Goal: Transaction & Acquisition: Purchase product/service

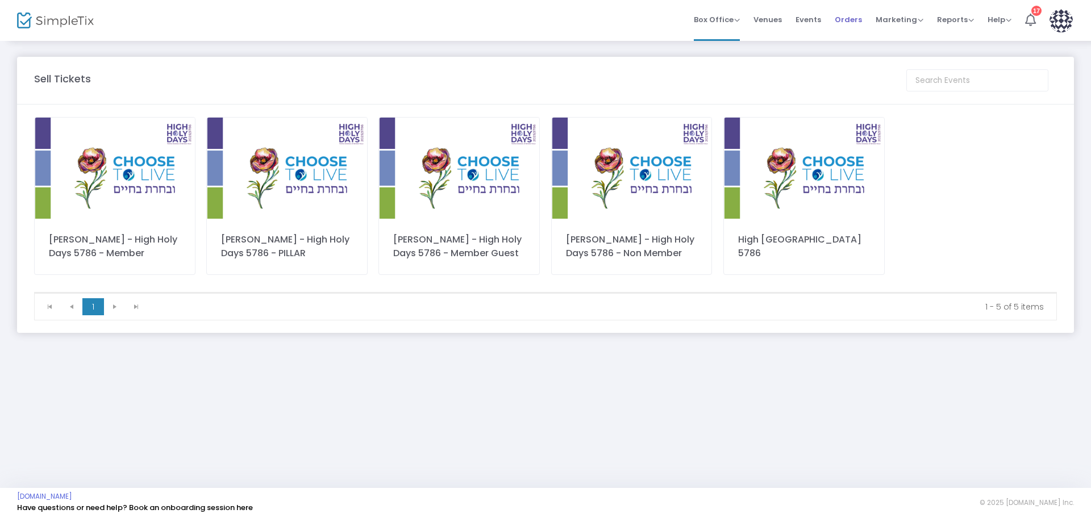
click at [850, 19] on span "Orders" at bounding box center [848, 19] width 27 height 29
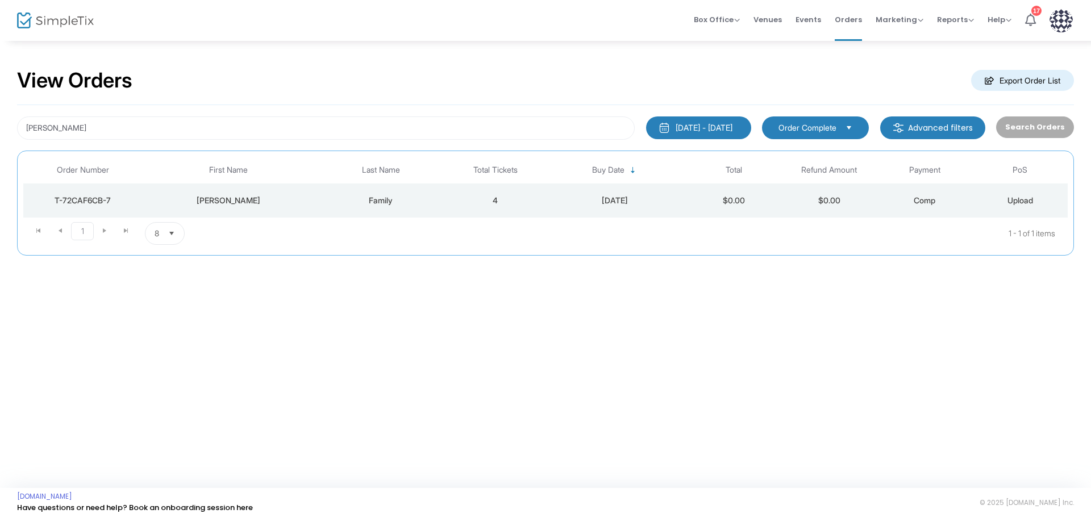
click at [1041, 125] on div "Search Orders" at bounding box center [1034, 127] width 89 height 23
drag, startPoint x: 136, startPoint y: 135, endPoint x: 10, endPoint y: 116, distance: 127.5
click at [6, 127] on div "View Orders Export Order List winston 8/24/2025 - 9/23/2025 Last 30 Days Today …" at bounding box center [545, 168] width 1091 height 256
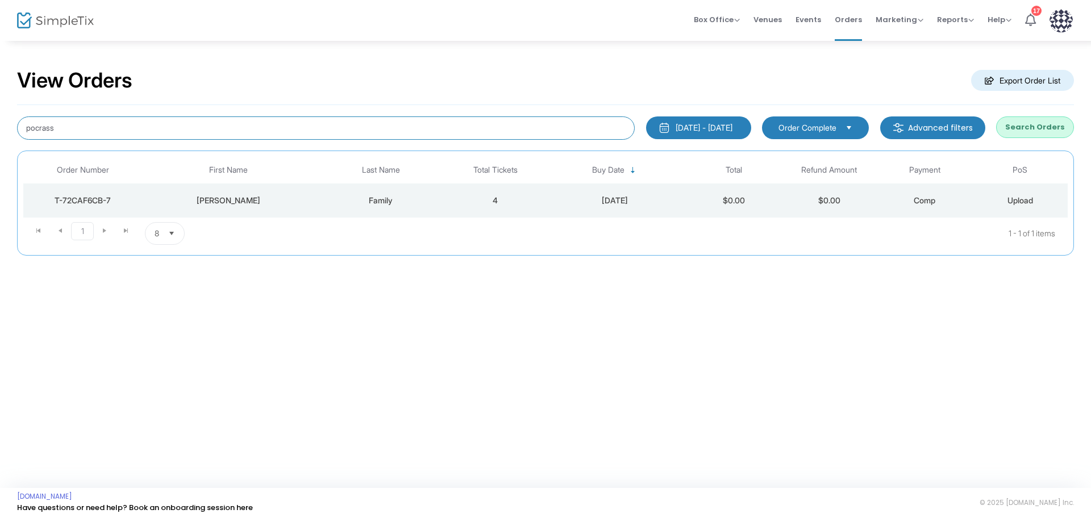
type input "pocrass"
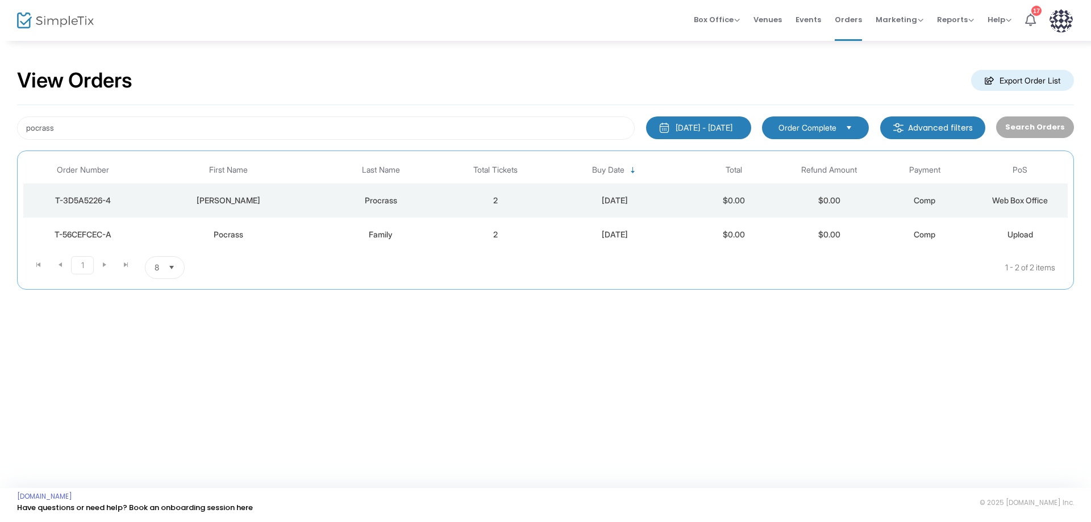
click at [93, 201] on div "T-3D5A5226-4" at bounding box center [83, 200] width 114 height 11
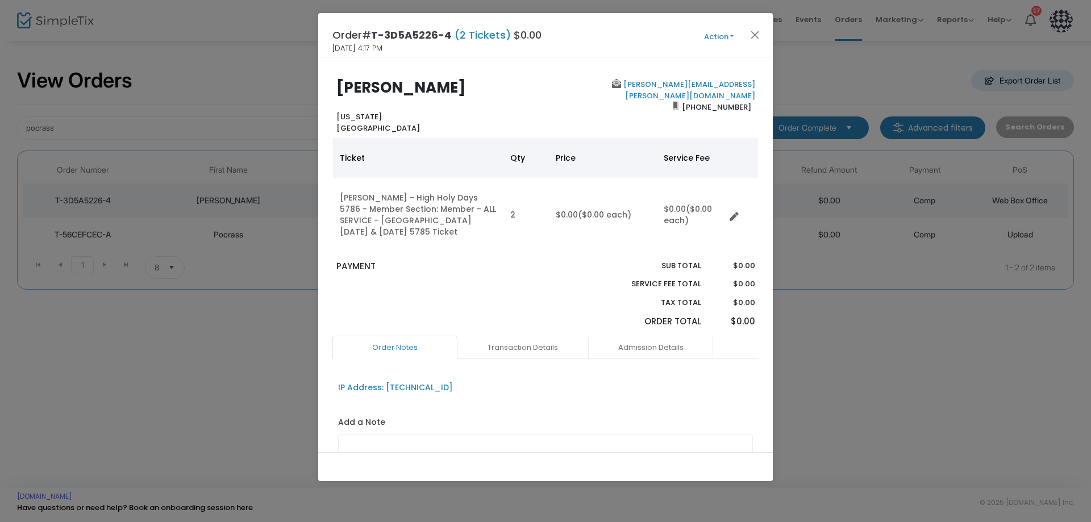
click at [657, 347] on link "Admission Details" at bounding box center [650, 348] width 125 height 24
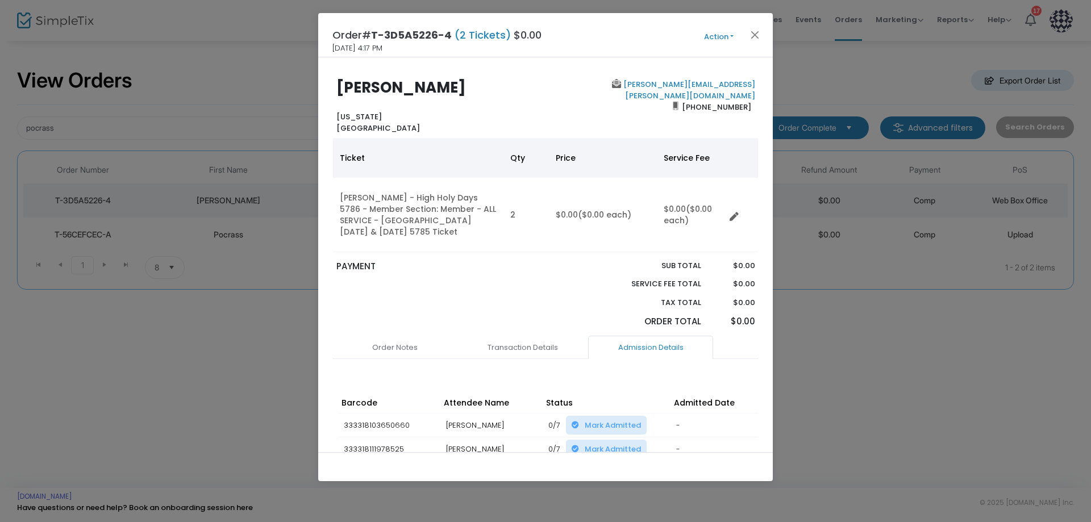
click at [731, 35] on button "Action" at bounding box center [719, 37] width 68 height 13
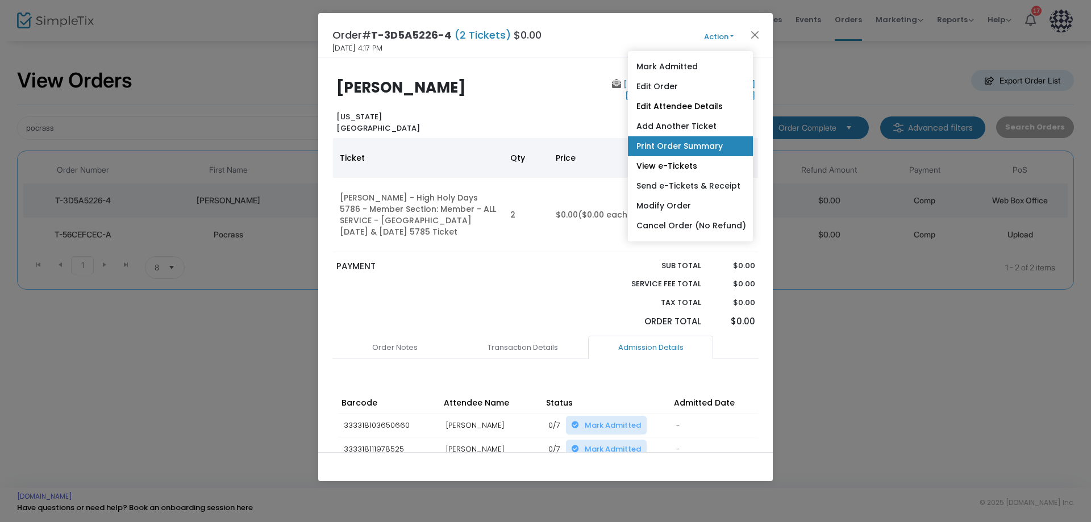
click at [698, 147] on link "Print Order Summary" at bounding box center [690, 146] width 125 height 20
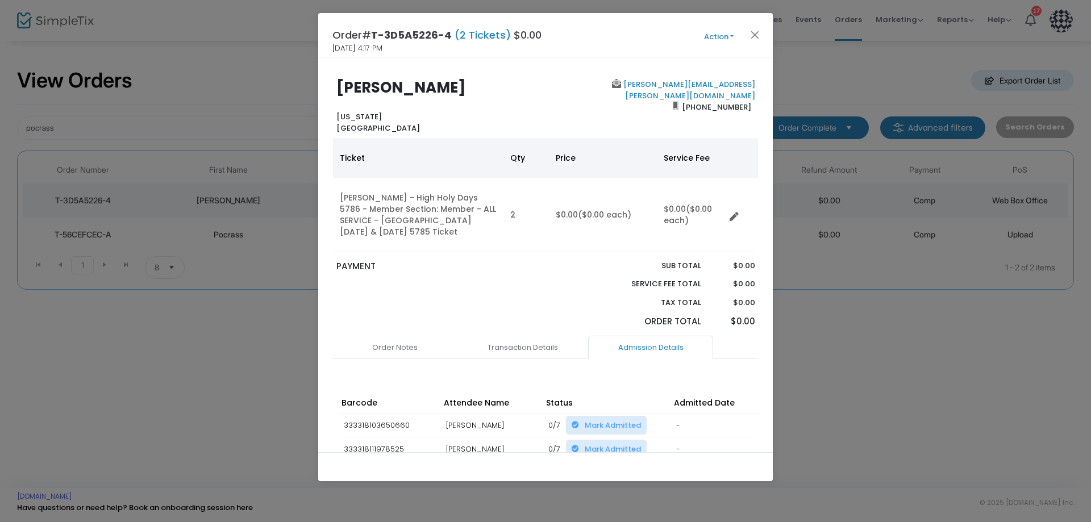
click at [730, 37] on button "Action" at bounding box center [719, 37] width 68 height 13
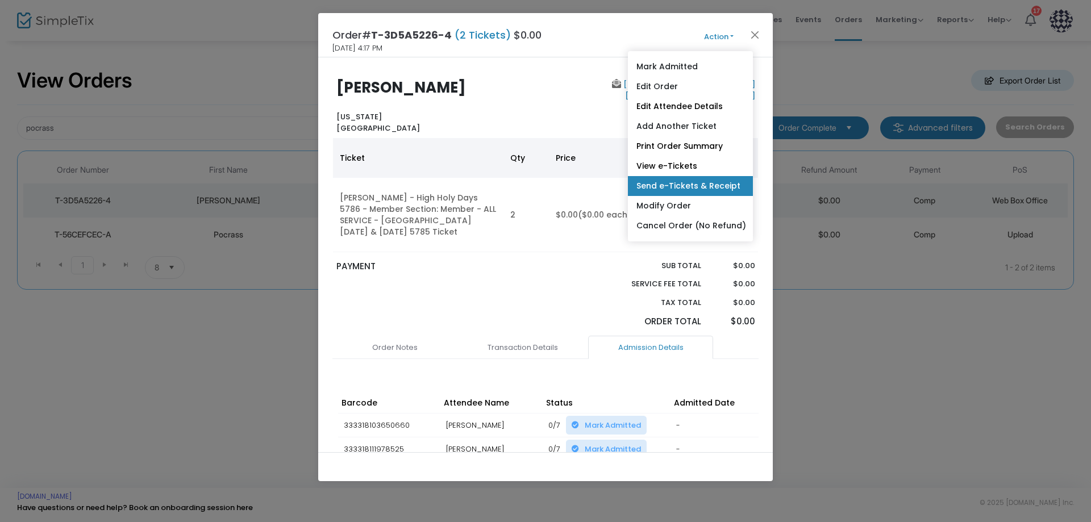
click at [680, 187] on link "Send e-Tickets & Receipt" at bounding box center [690, 186] width 125 height 20
type input "jim@pocrass.com"
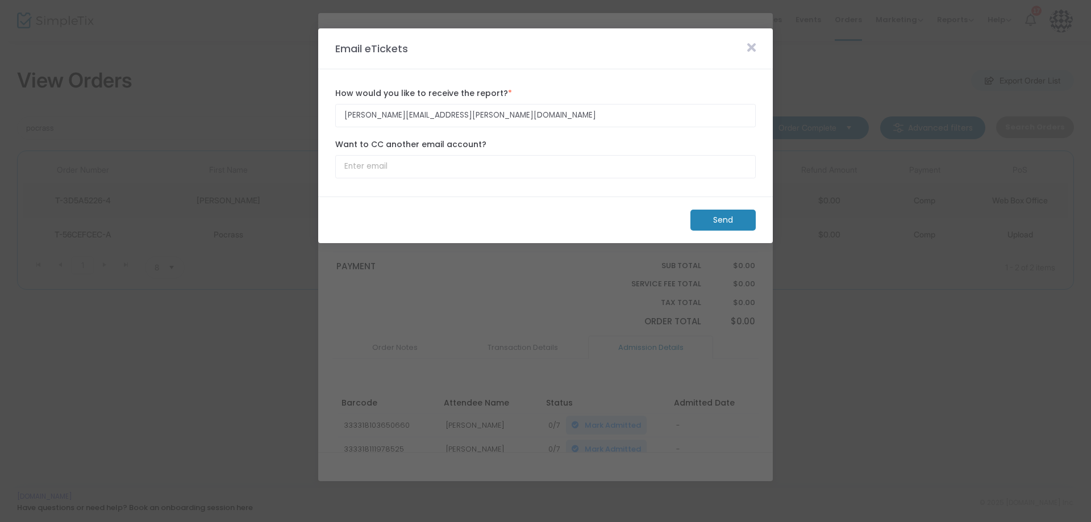
click at [750, 48] on icon at bounding box center [751, 47] width 9 height 13
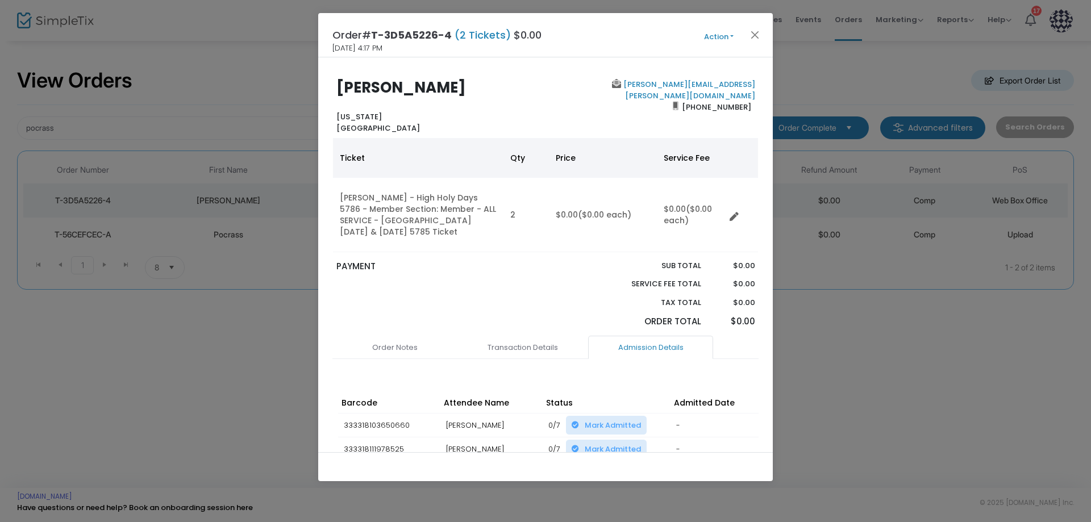
click at [732, 35] on button "Action" at bounding box center [719, 37] width 68 height 13
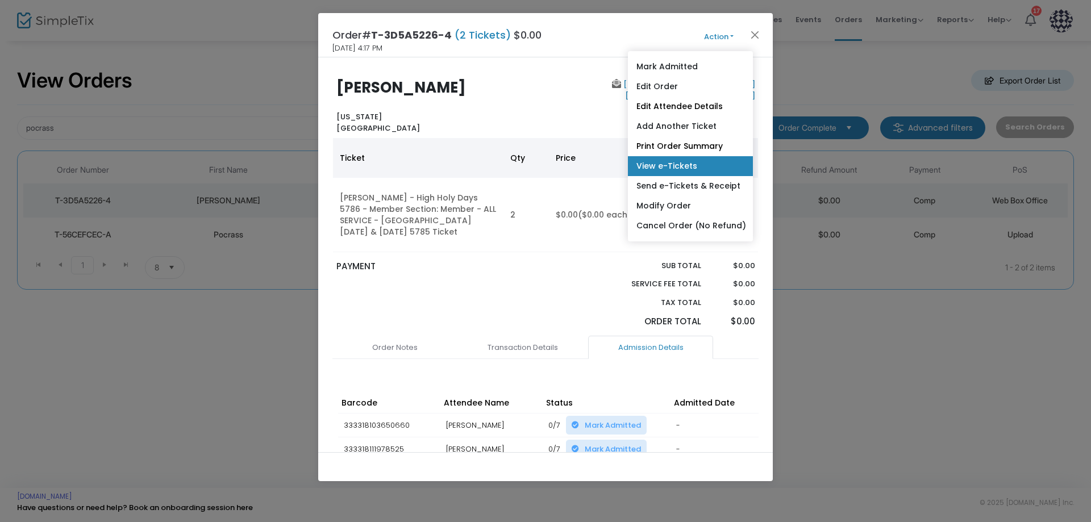
click at [674, 167] on link "View e-Tickets" at bounding box center [690, 166] width 125 height 20
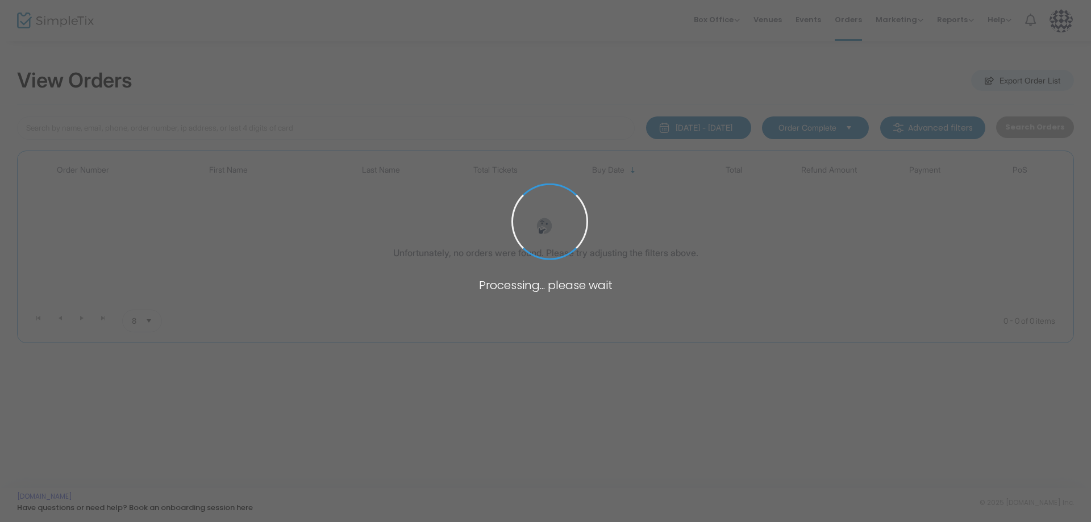
type input "pocrass"
type input "[PERSON_NAME]"
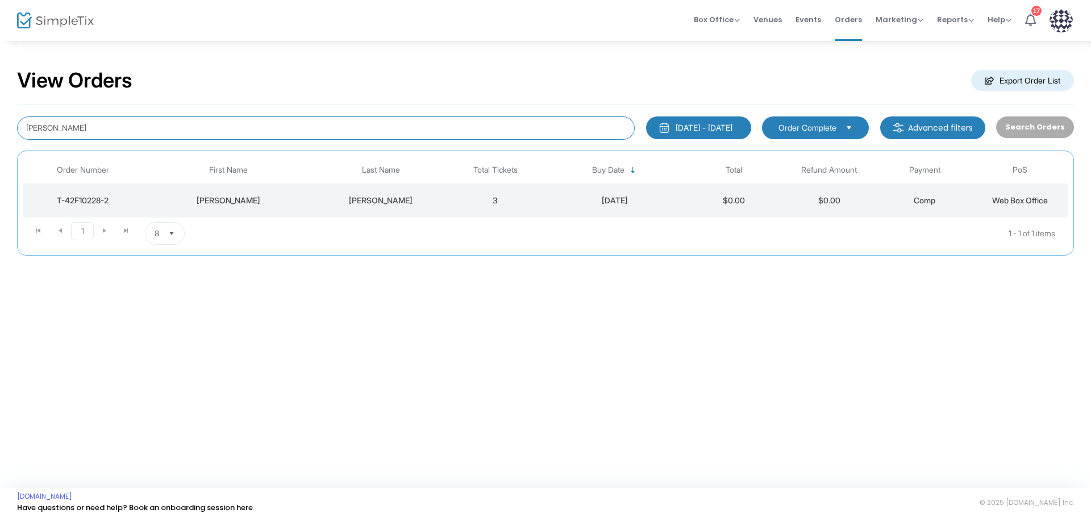
click at [98, 128] on input "[PERSON_NAME]" at bounding box center [326, 127] width 618 height 23
click at [852, 18] on span "Orders" at bounding box center [848, 19] width 27 height 29
click at [848, 19] on span "Orders" at bounding box center [848, 19] width 27 height 29
click at [812, 19] on span "Events" at bounding box center [809, 19] width 26 height 29
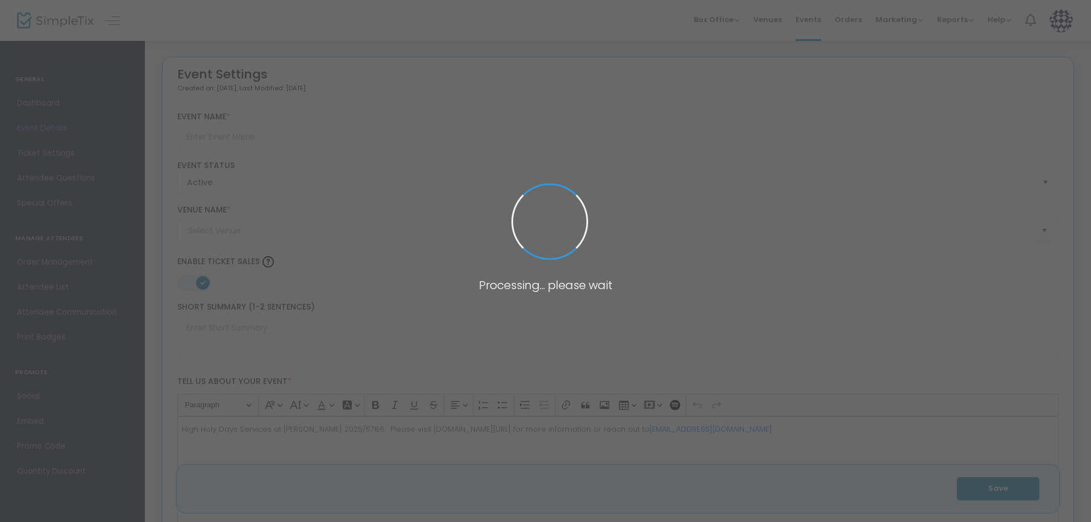
type input "[PERSON_NAME] - High Holy Days 5786 - Member Guest"
type textarea "High Holy Days Services at [PERSON_NAME] 2025/5786. Please visit [DOMAIN_NAME][…"
type input "Buy Tickets"
type input "[DEMOGRAPHIC_DATA][PERSON_NAME]"
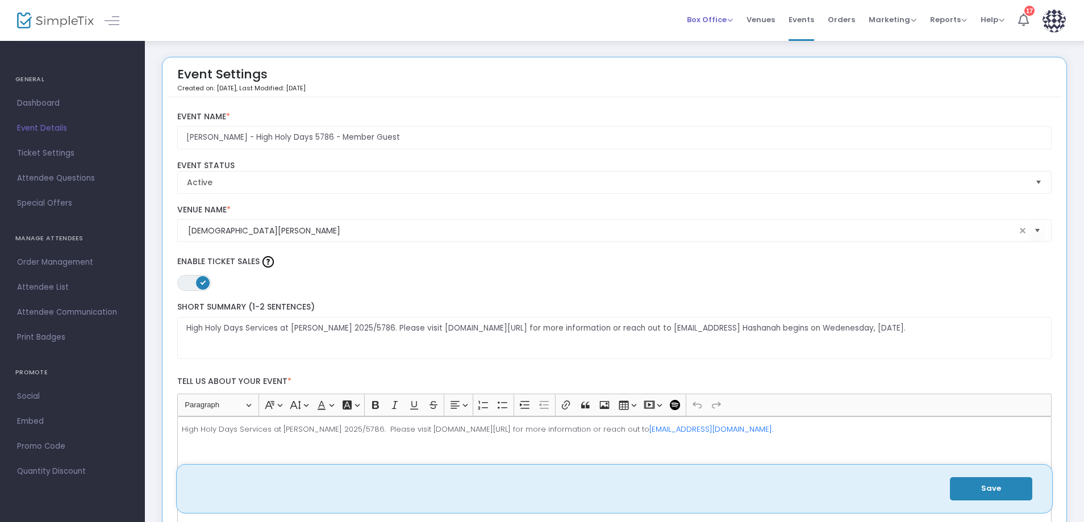
click at [707, 22] on span "Box Office" at bounding box center [710, 19] width 46 height 11
click at [707, 39] on li "Sell Tickets" at bounding box center [727, 38] width 81 height 22
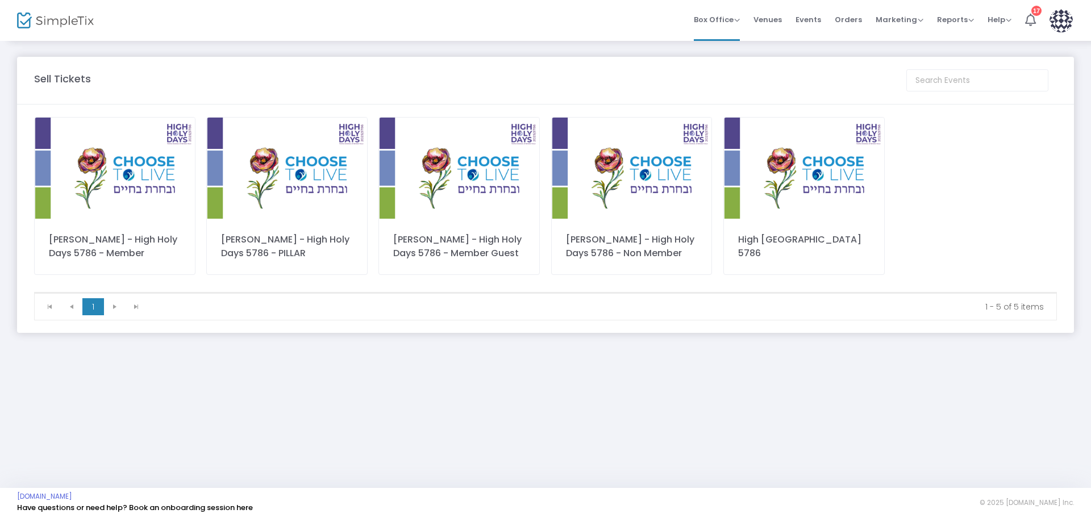
click at [468, 215] on img at bounding box center [459, 168] width 160 height 101
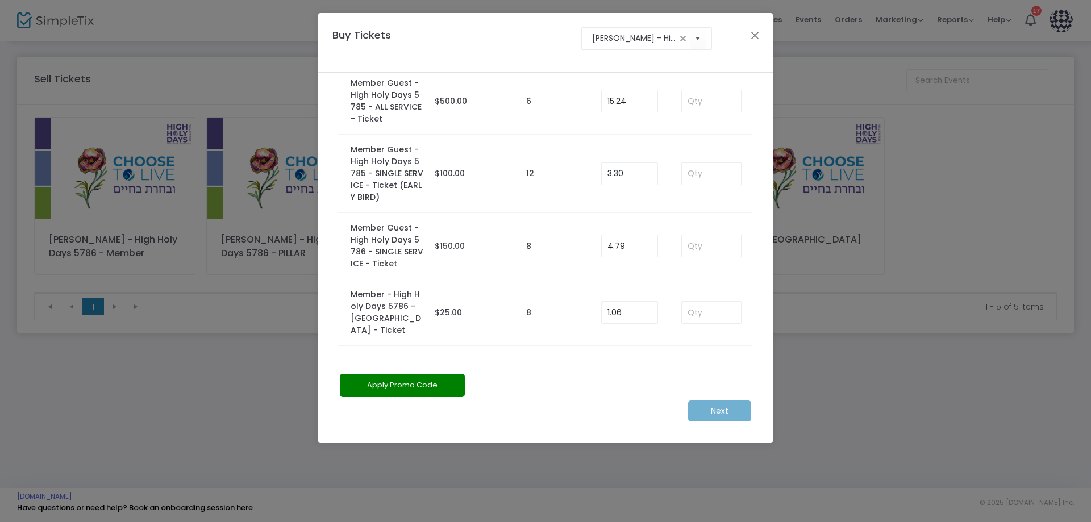
scroll to position [143, 0]
click at [689, 240] on input at bounding box center [711, 243] width 59 height 22
type input "1"
click at [707, 406] on m-button "Next" at bounding box center [719, 411] width 63 height 21
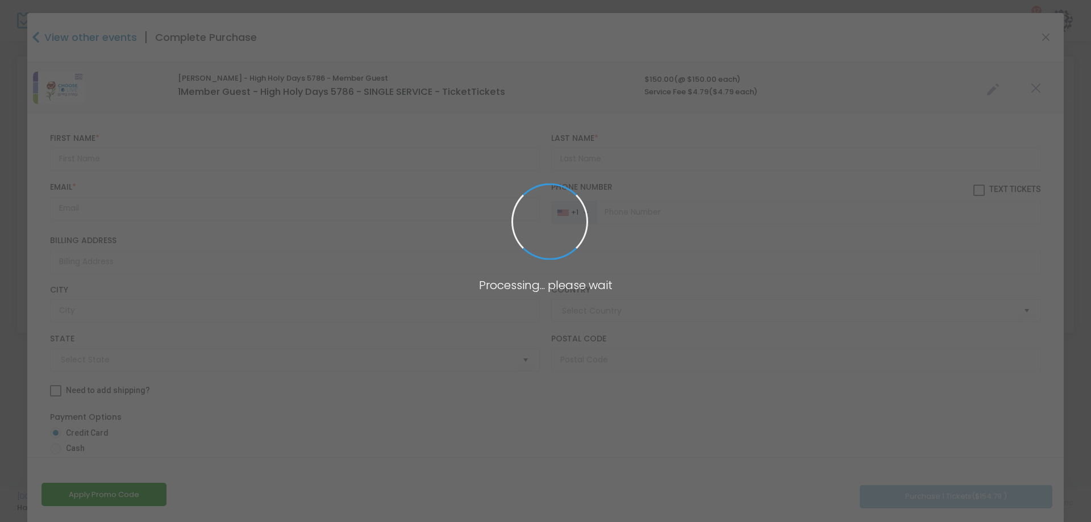
type input "United States"
type input "California"
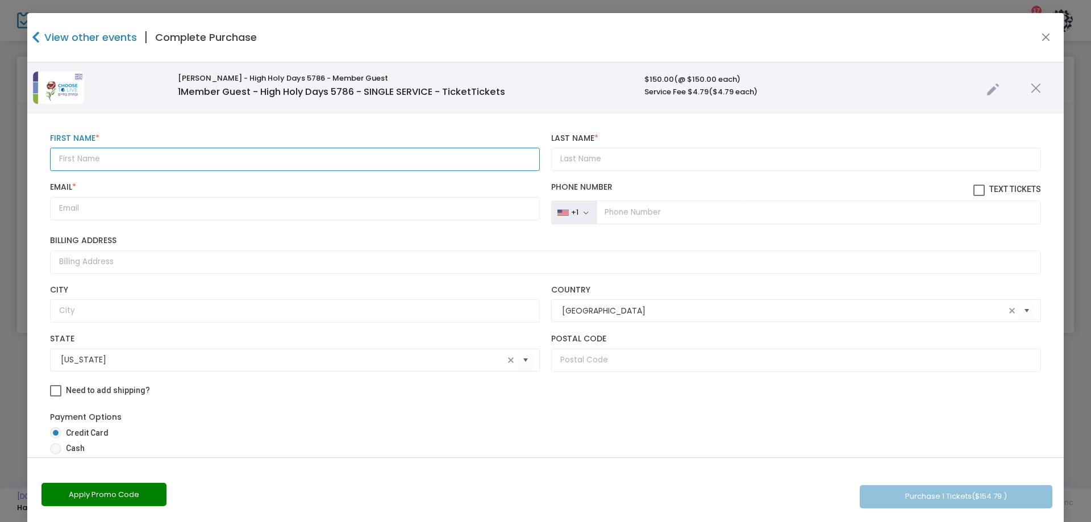
click at [144, 151] on input "text" at bounding box center [295, 159] width 490 height 23
type input "Tillie"
type input "Borys"
click at [91, 209] on input "Email *" at bounding box center [295, 208] width 490 height 23
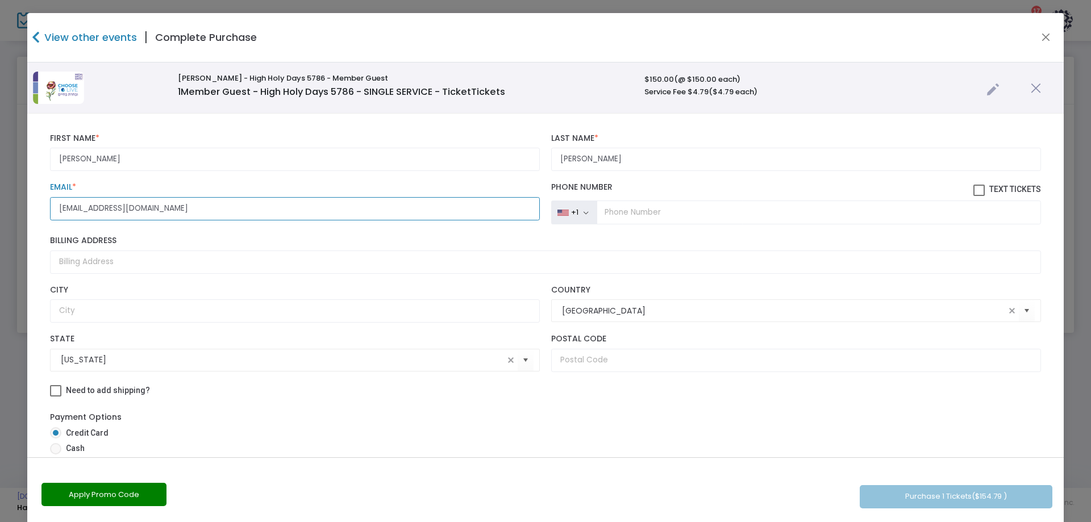
type input "beverlytills@gamil.com"
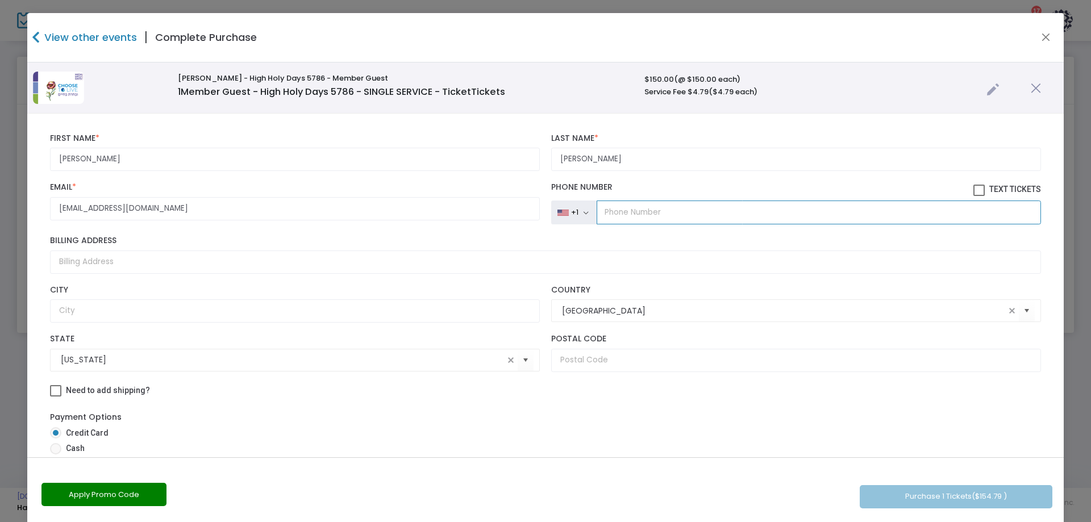
click at [640, 213] on input "tel" at bounding box center [819, 213] width 444 height 24
type input "(310) 710-6330"
click at [973, 188] on span at bounding box center [978, 190] width 11 height 11
click at [979, 196] on input "Text Tickets" at bounding box center [979, 196] width 1 height 1
checkbox input "true"
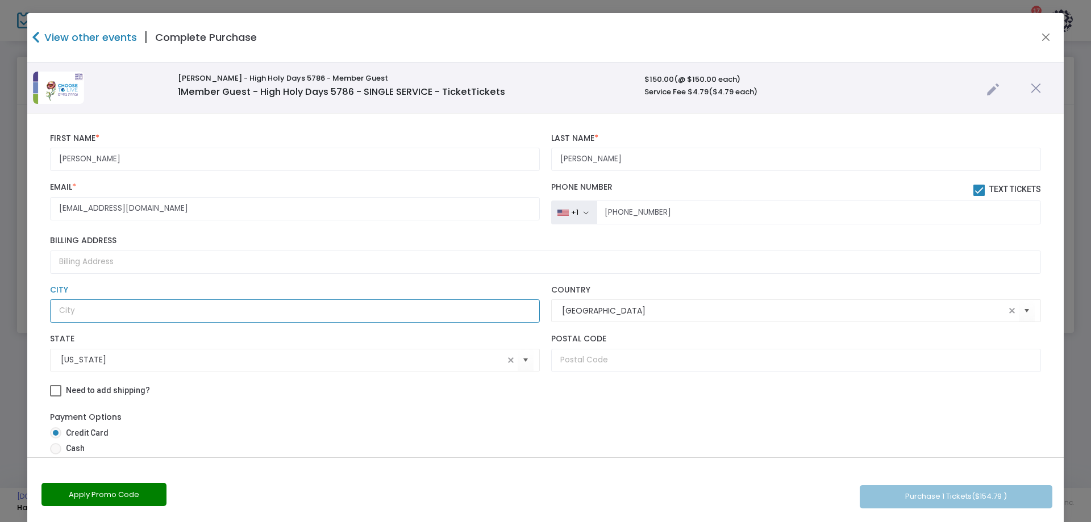
click at [240, 311] on input "text" at bounding box center [295, 310] width 490 height 23
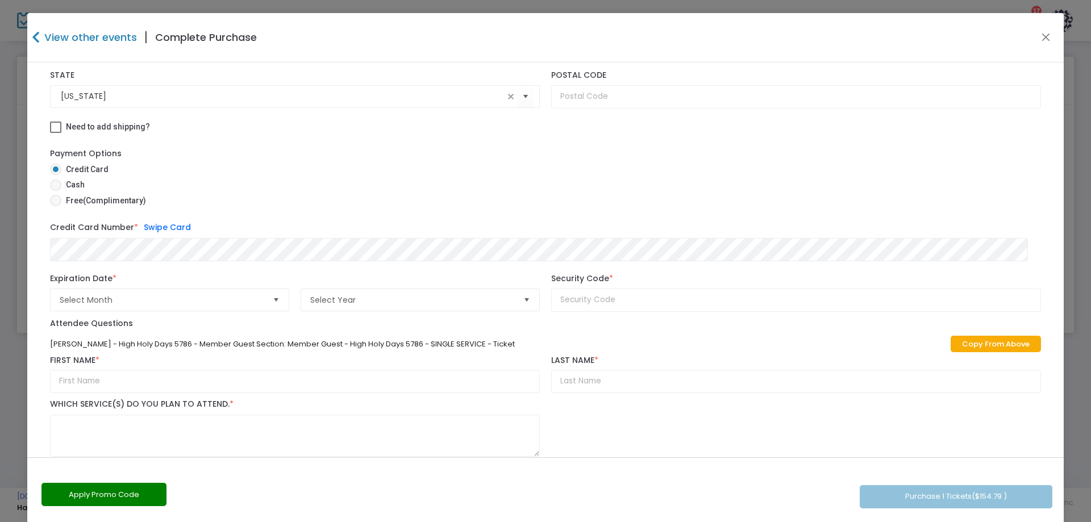
scroll to position [284, 0]
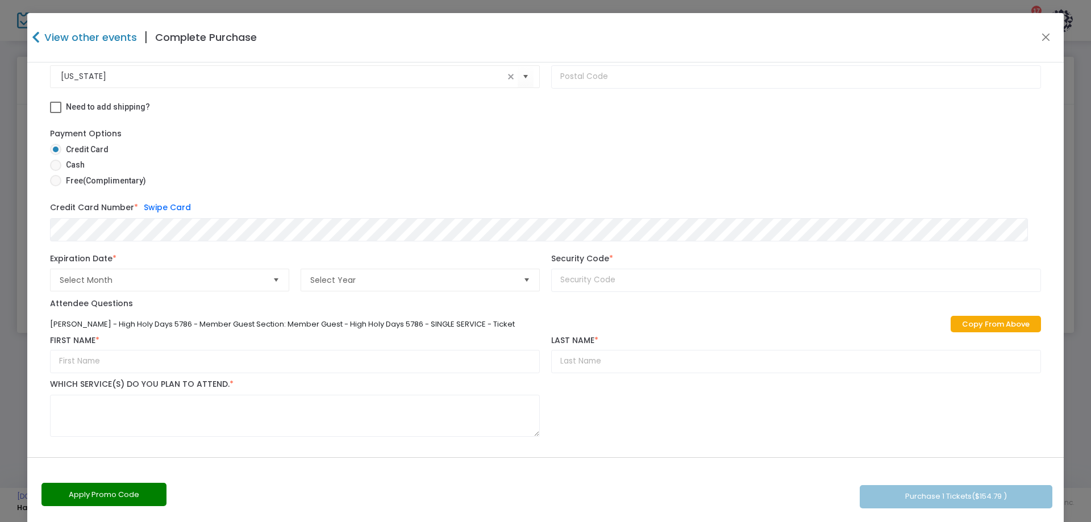
click at [324, 253] on div "Expiration Year Select Year Year is required." at bounding box center [420, 272] width 251 height 39
click at [156, 285] on span "Select Month" at bounding box center [162, 279] width 204 height 11
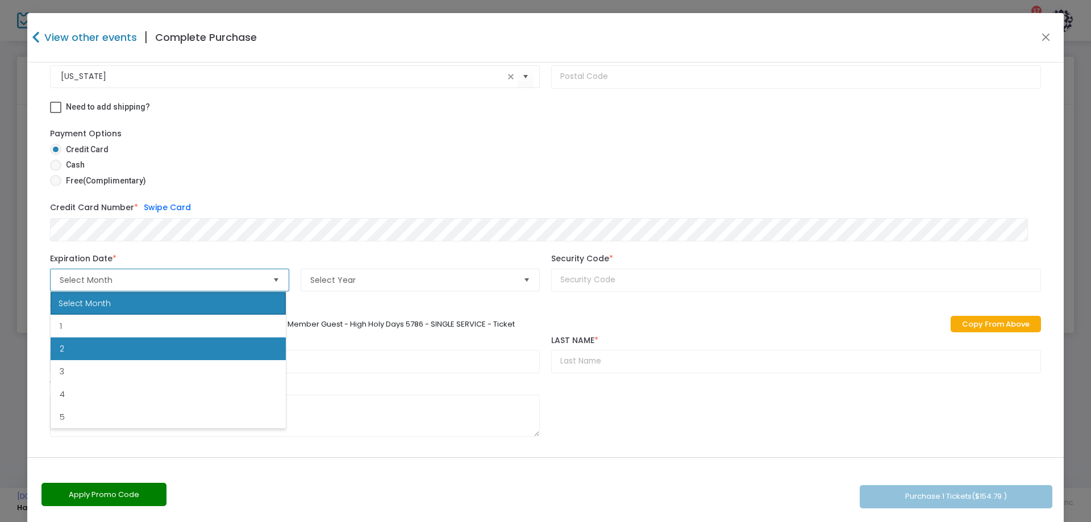
click at [89, 343] on li "2" at bounding box center [168, 349] width 235 height 23
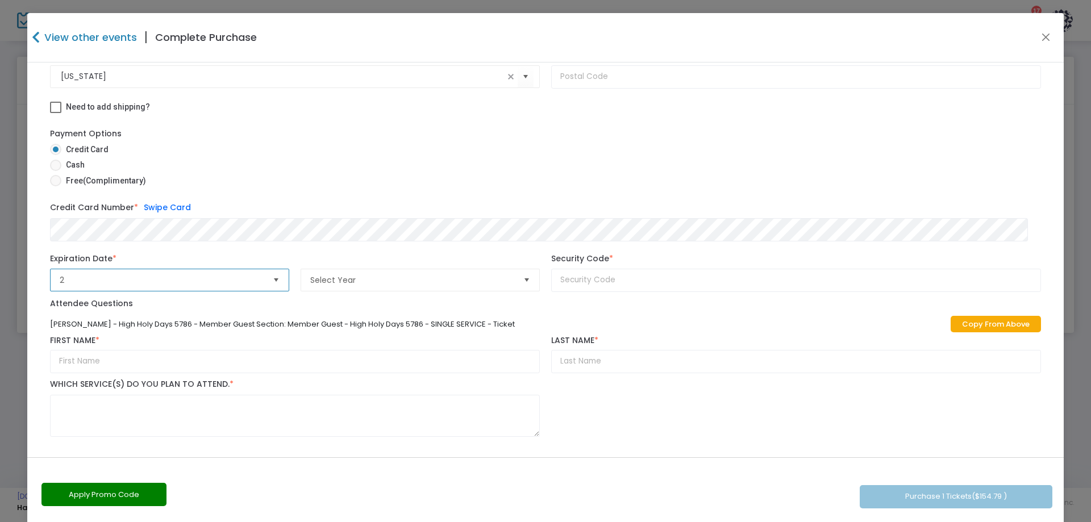
click at [518, 280] on span "Select" at bounding box center [527, 279] width 19 height 19
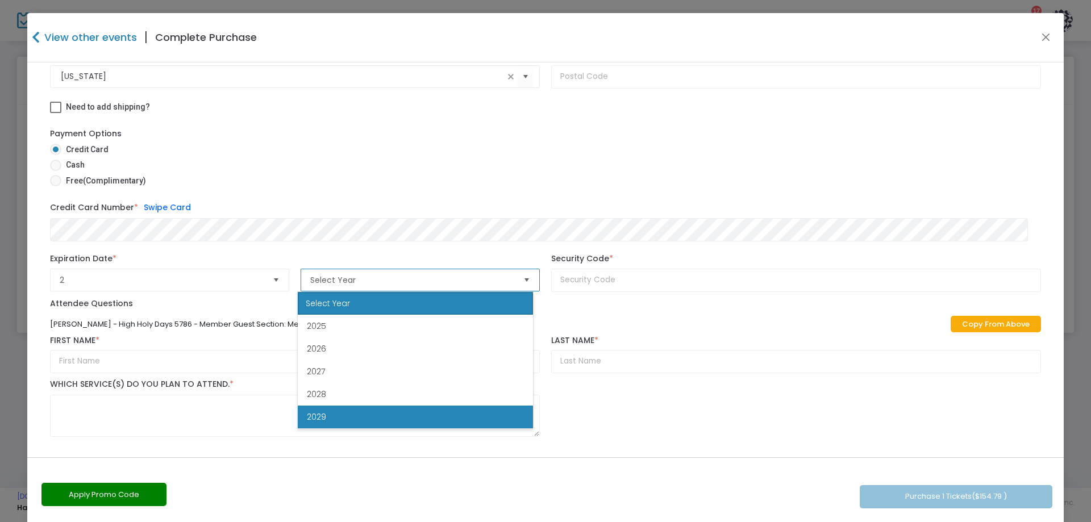
click at [379, 413] on li "2029" at bounding box center [415, 417] width 235 height 23
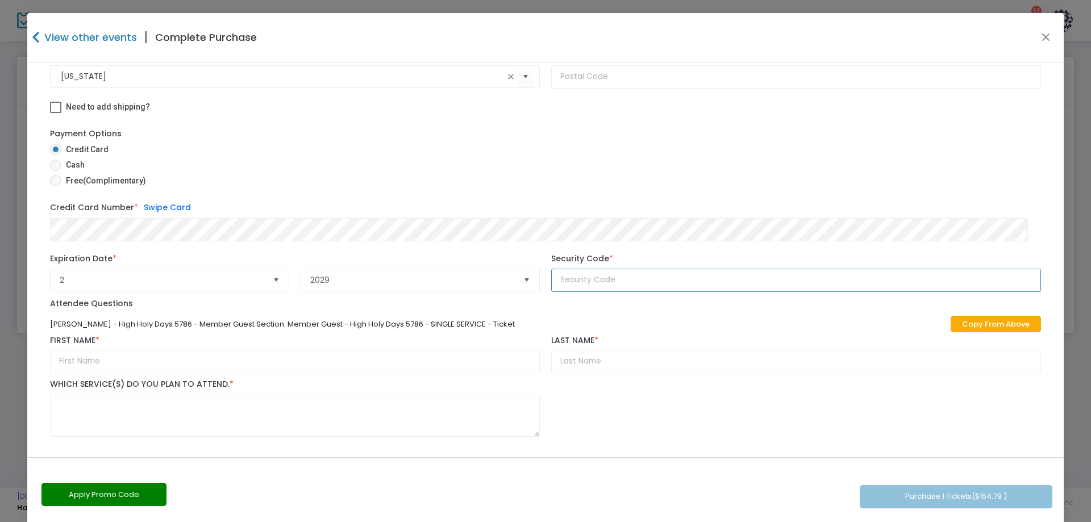
click at [594, 283] on input "text" at bounding box center [796, 280] width 490 height 23
type input "483"
click at [118, 365] on input "text" at bounding box center [295, 361] width 490 height 23
type input "Tillie"
type input "Borys"
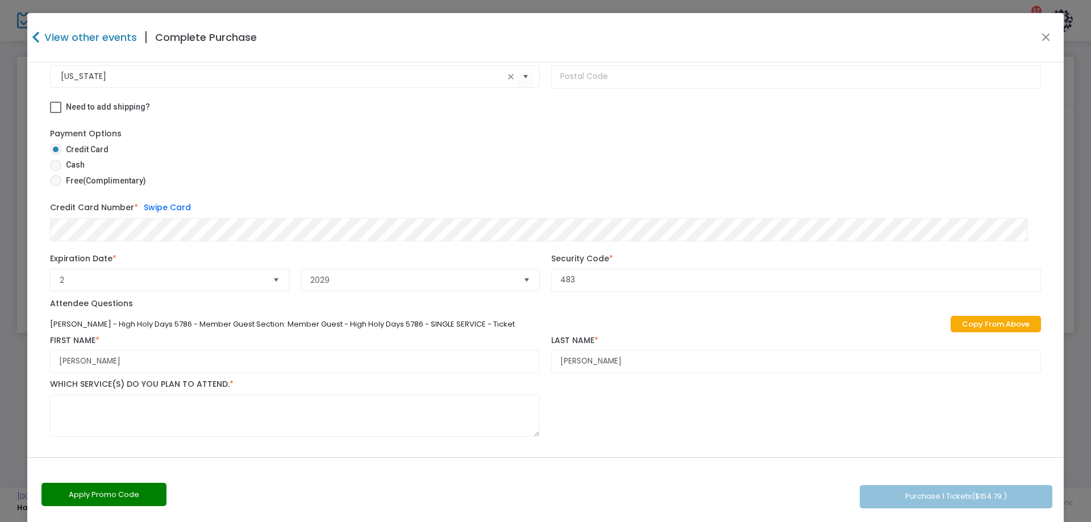
click at [384, 406] on textarea at bounding box center [295, 416] width 490 height 43
click at [969, 500] on div "Apply Promo Code Purchase 1 Tickets ($154.79 )" at bounding box center [545, 490] width 1037 height 67
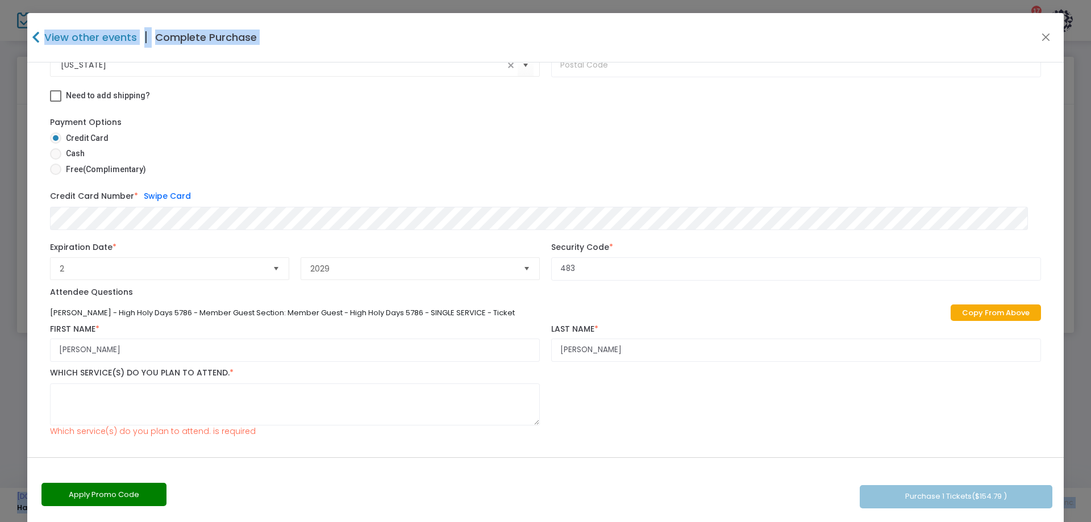
scroll to position [15, 0]
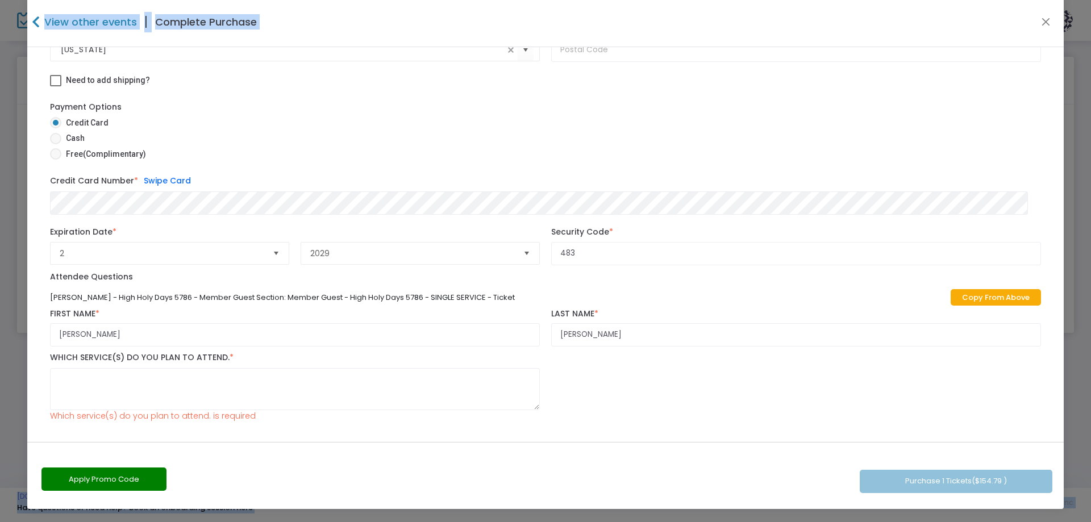
drag, startPoint x: 1049, startPoint y: 155, endPoint x: 1049, endPoint y: 539, distance: 384.1
click at [1049, 522] on html "Processing... please wait Box Office Sell Tickets Bookings Sell Season Pass Ven…" at bounding box center [545, 261] width 1091 height 522
